Goal: Information Seeking & Learning: Check status

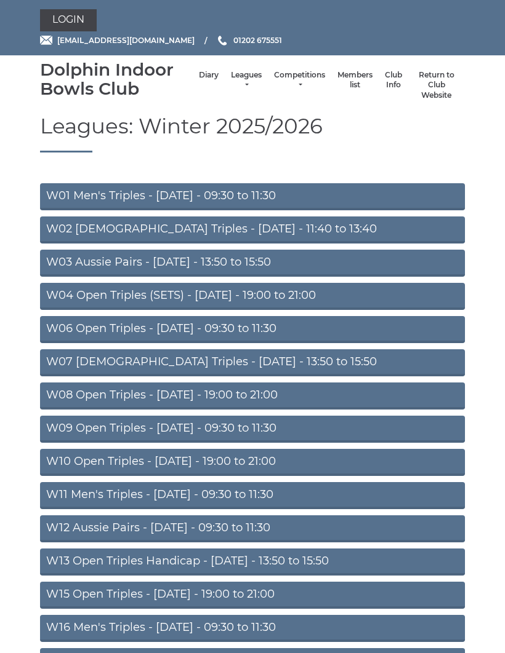
click at [166, 528] on link "W12 Aussie Pairs - [DATE] - 09:30 to 11:30" at bounding box center [252, 529] width 425 height 27
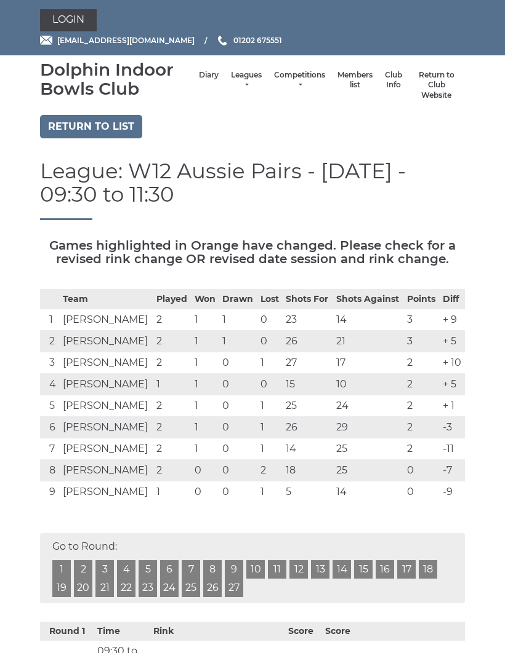
click at [81, 567] on link "2" at bounding box center [83, 570] width 18 height 18
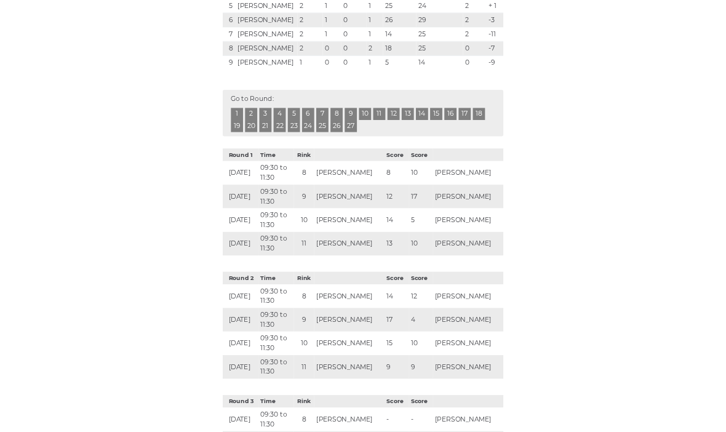
scroll to position [433, 0]
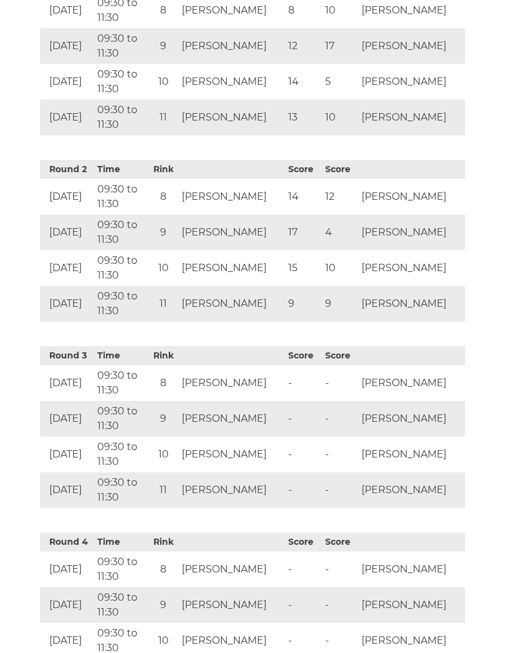
scroll to position [650, 0]
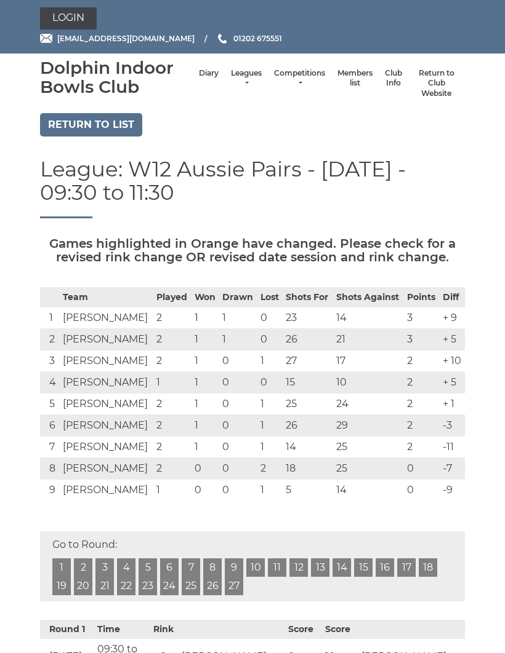
scroll to position [0, 0]
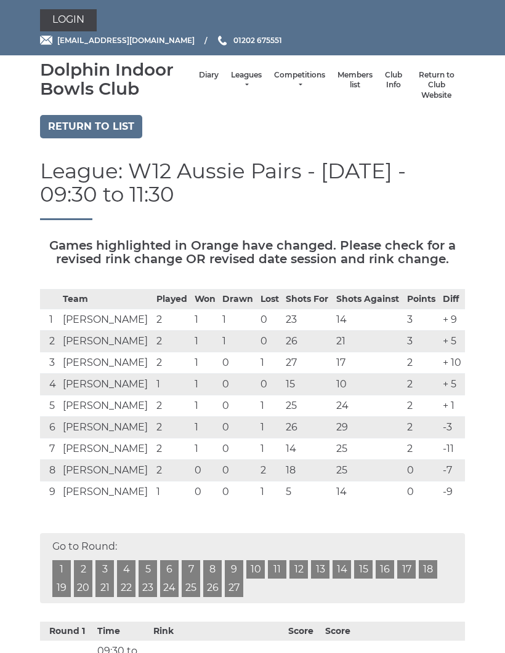
click at [84, 131] on link "Return to list" at bounding box center [91, 126] width 102 height 23
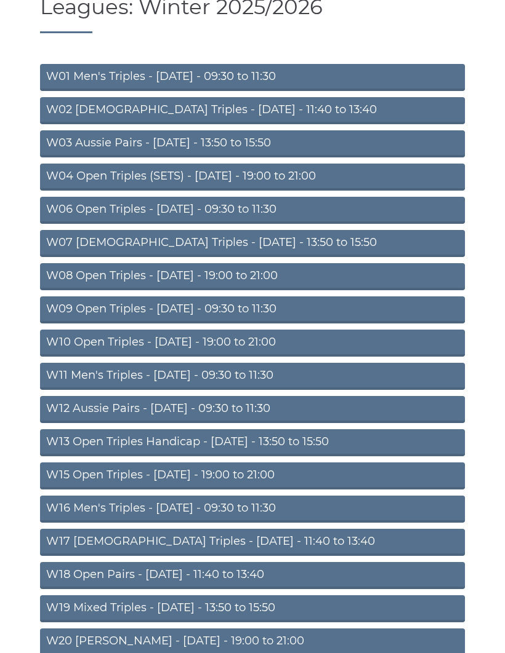
scroll to position [138, 0]
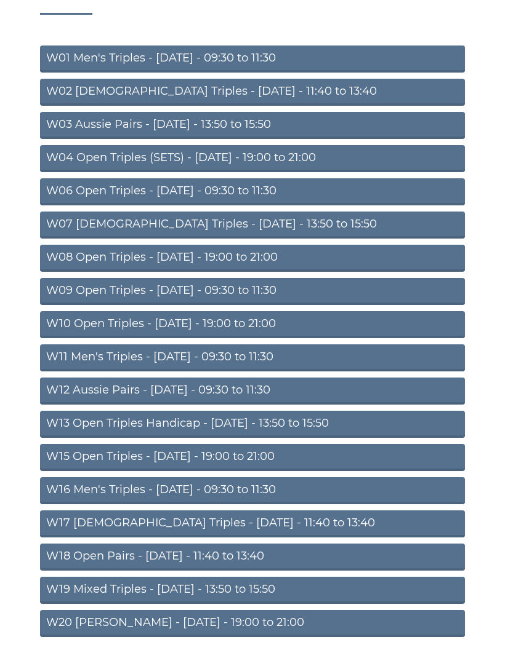
click at [279, 358] on link "W11 Men's Triples - [DATE] - 09:30 to 11:30" at bounding box center [252, 358] width 425 height 27
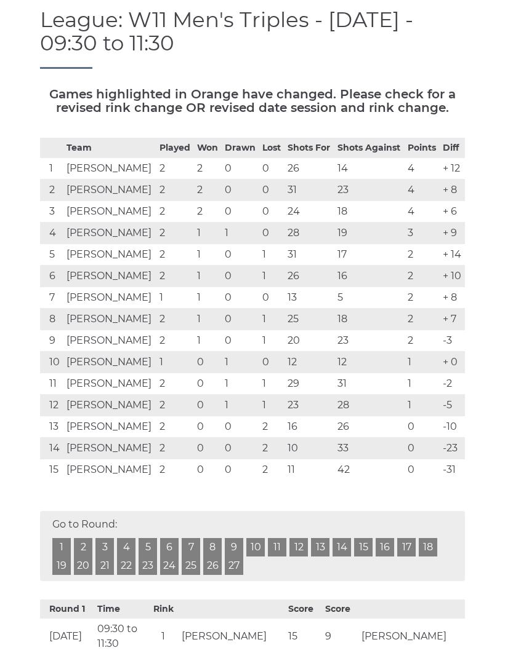
scroll to position [151, 0]
